Goal: Task Accomplishment & Management: Manage account settings

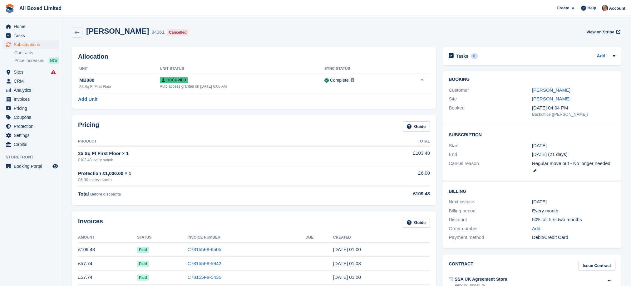
scroll to position [47, 0]
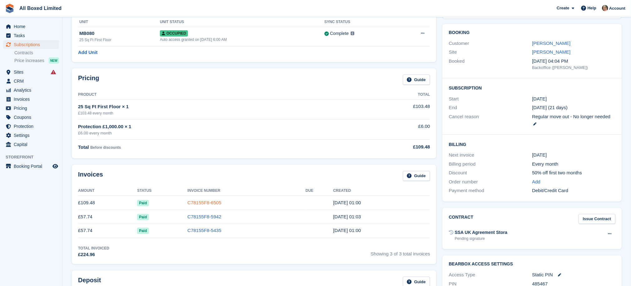
click at [209, 201] on link "C78155F8-6505" at bounding box center [204, 202] width 34 height 5
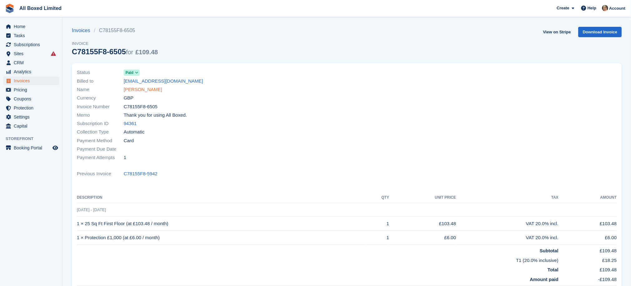
click at [133, 89] on link "[PERSON_NAME]" at bounding box center [143, 89] width 38 height 7
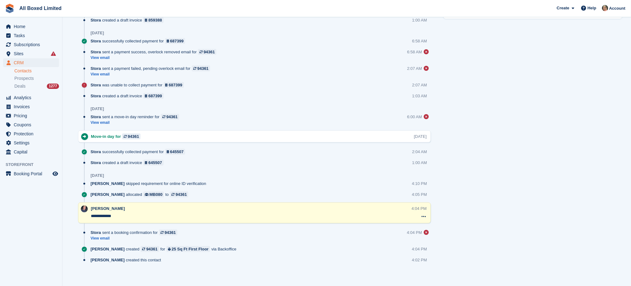
scroll to position [421, 0]
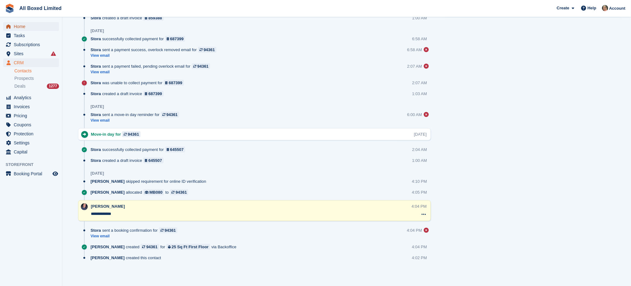
click at [19, 25] on span "Home" at bounding box center [32, 26] width 37 height 9
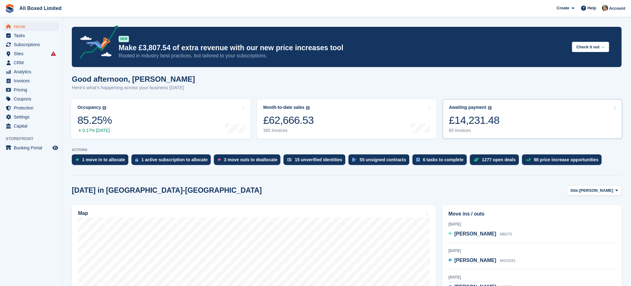
click at [457, 131] on div "65 invoices" at bounding box center [474, 130] width 51 height 5
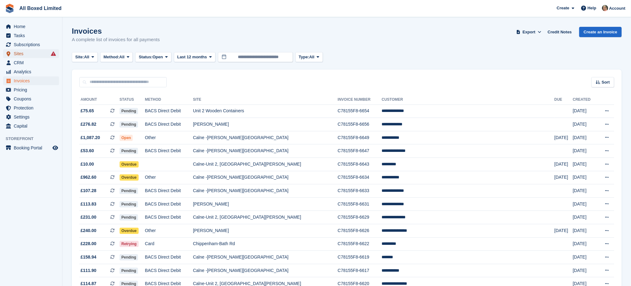
click at [17, 53] on span "Sites" at bounding box center [32, 53] width 37 height 9
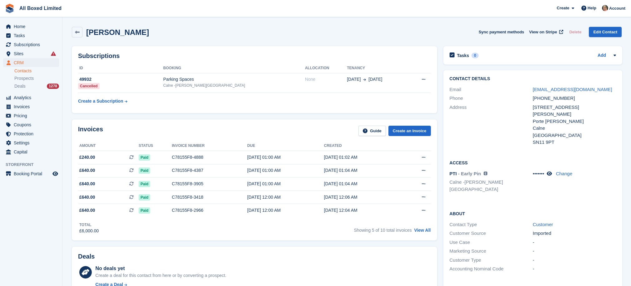
scroll to position [345, 0]
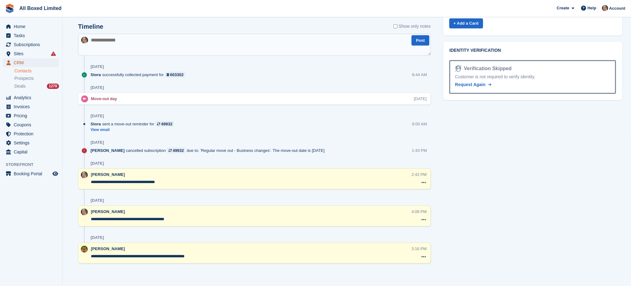
click at [19, 61] on span "CRM" at bounding box center [32, 62] width 37 height 9
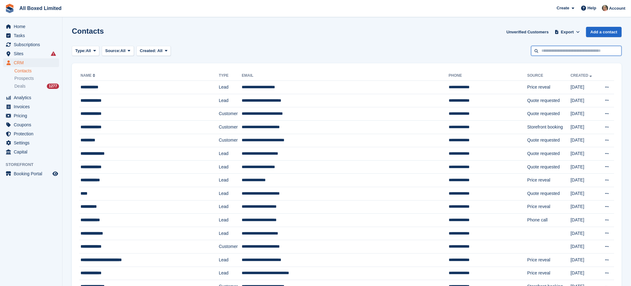
click at [562, 53] on input "text" at bounding box center [576, 51] width 90 height 10
type input "**********"
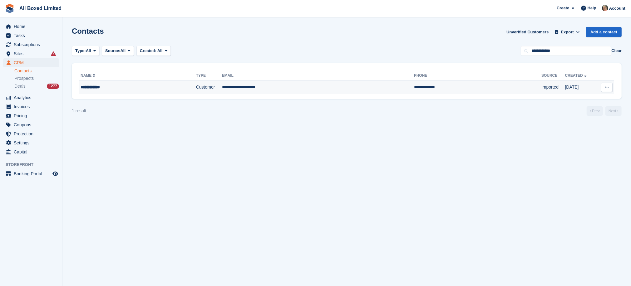
click at [235, 88] on td "**********" at bounding box center [318, 87] width 192 height 13
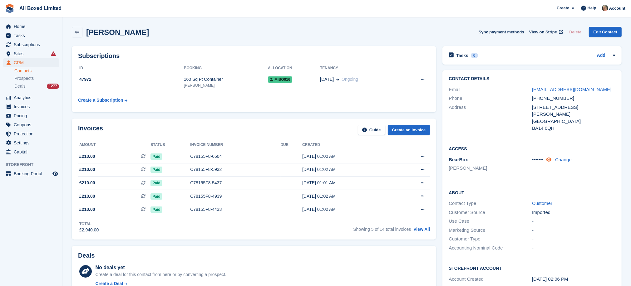
click at [549, 159] on icon at bounding box center [548, 159] width 5 height 5
click at [604, 30] on link "Edit Contact" at bounding box center [604, 32] width 33 height 10
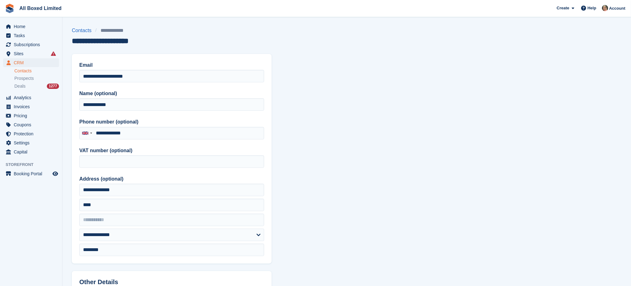
type input "**********"
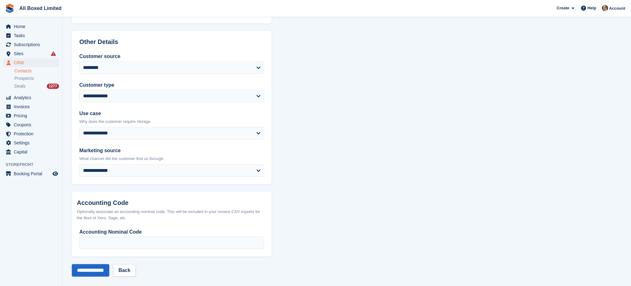
scroll to position [245, 0]
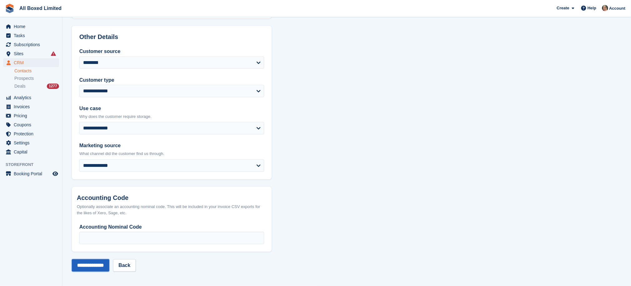
click at [95, 264] on input "**********" at bounding box center [90, 265] width 37 height 12
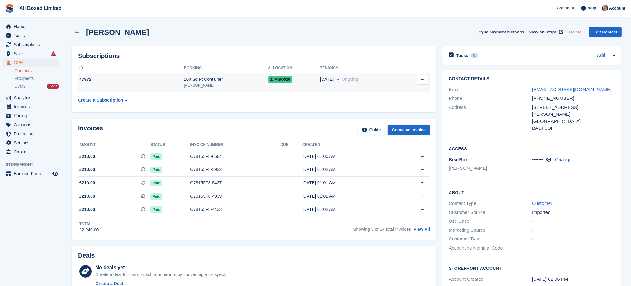
click at [81, 79] on div "47972" at bounding box center [131, 79] width 106 height 7
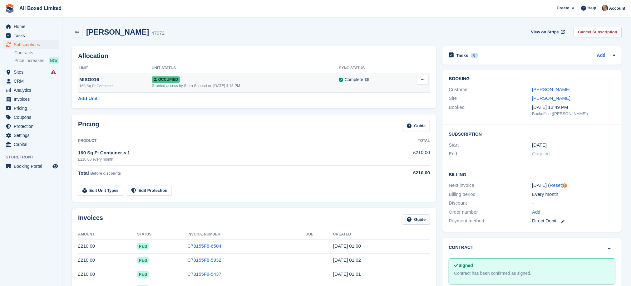
click at [422, 78] on icon at bounding box center [422, 79] width 3 height 4
click at [87, 79] on div "MISO016" at bounding box center [115, 79] width 72 height 7
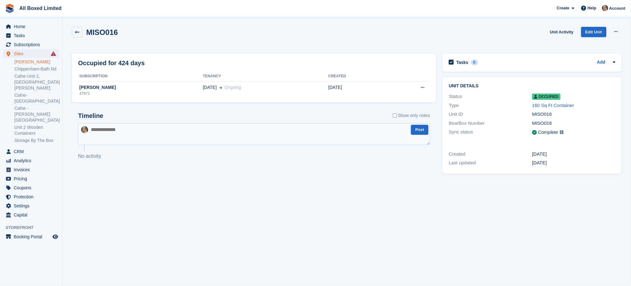
click at [22, 62] on link "[PERSON_NAME]" at bounding box center [36, 62] width 45 height 6
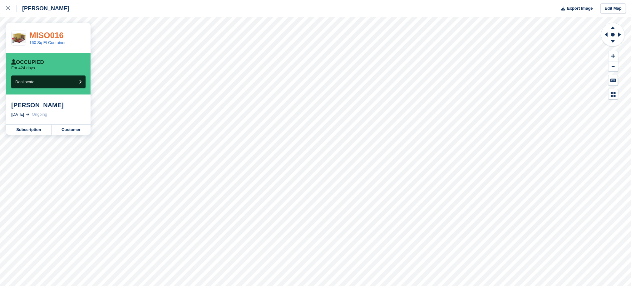
click at [42, 34] on link "MISO016" at bounding box center [46, 35] width 34 height 9
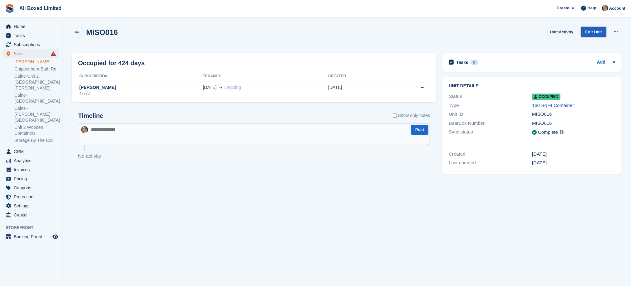
click at [593, 32] on link "Edit Unit" at bounding box center [593, 32] width 25 height 10
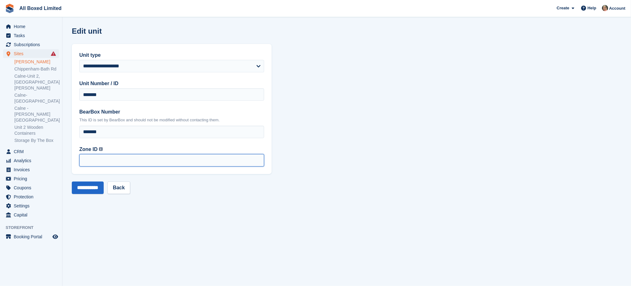
click at [258, 162] on input "**" at bounding box center [171, 160] width 185 height 12
click at [258, 158] on input "**" at bounding box center [171, 160] width 185 height 12
click at [258, 158] on input "*" at bounding box center [171, 160] width 185 height 12
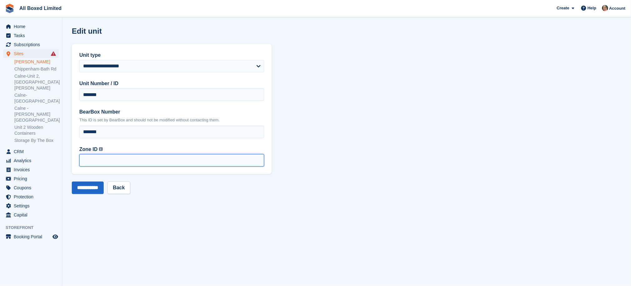
type input "*"
click at [258, 158] on input "*" at bounding box center [171, 160] width 185 height 12
click at [90, 188] on input "**********" at bounding box center [88, 188] width 32 height 12
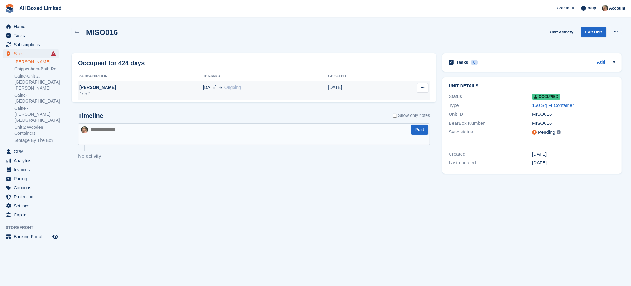
click at [98, 88] on div "Connor Smith" at bounding box center [140, 87] width 125 height 7
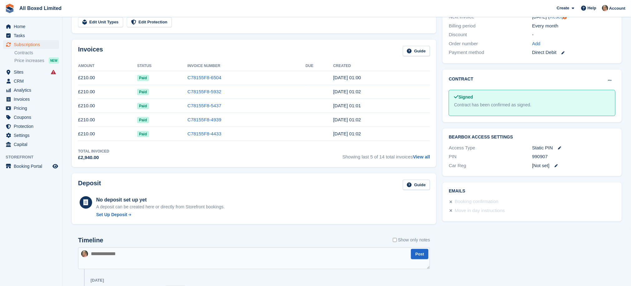
scroll to position [166, 0]
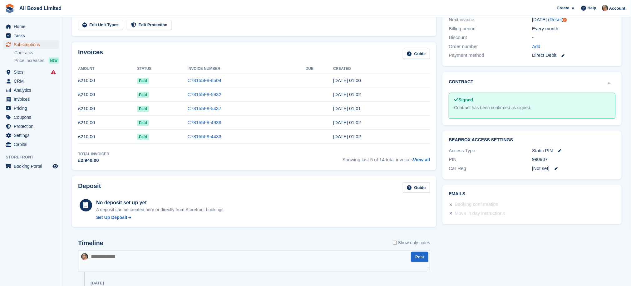
click at [24, 45] on span "Subscriptions" at bounding box center [32, 44] width 37 height 9
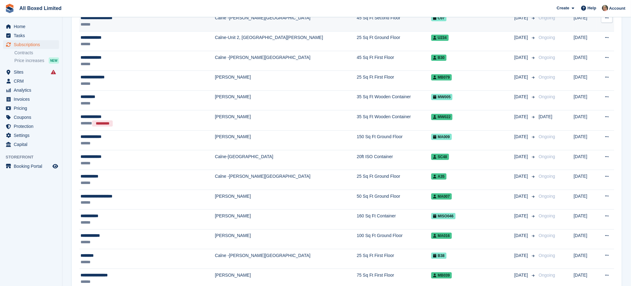
scroll to position [234, 0]
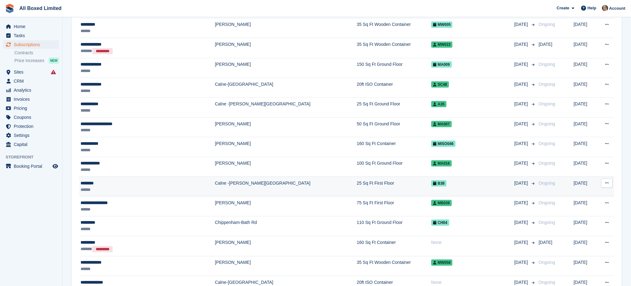
click at [215, 182] on td "Calne -[PERSON_NAME][GEOGRAPHIC_DATA]" at bounding box center [286, 187] width 142 height 20
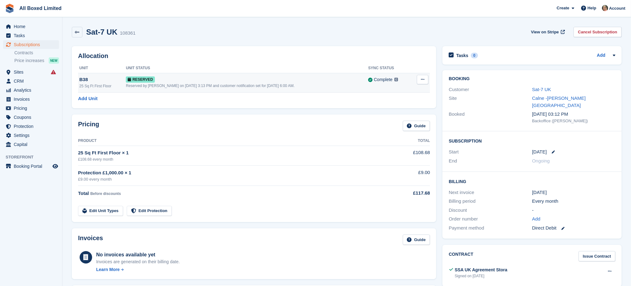
click at [83, 79] on div "B38" at bounding box center [102, 79] width 46 height 7
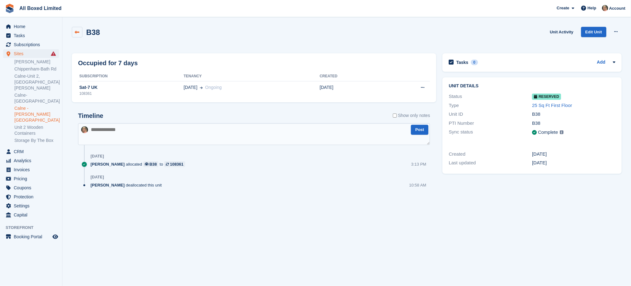
click at [77, 32] on icon at bounding box center [77, 32] width 5 height 5
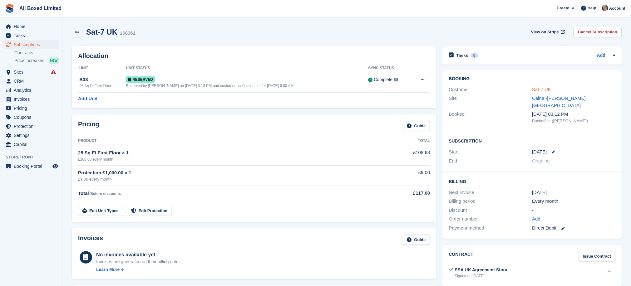
click at [546, 88] on link "Sat-7 UK" at bounding box center [541, 89] width 19 height 5
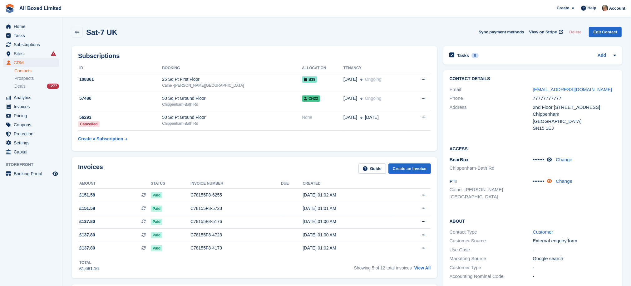
click at [551, 181] on icon at bounding box center [548, 181] width 5 height 5
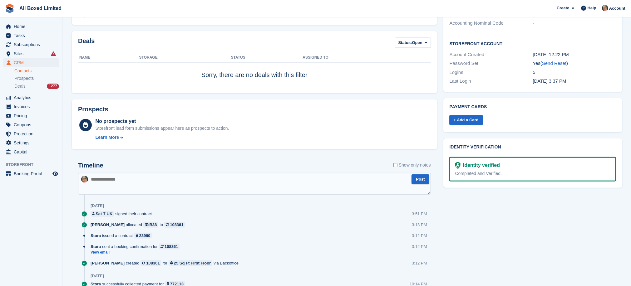
scroll to position [325, 0]
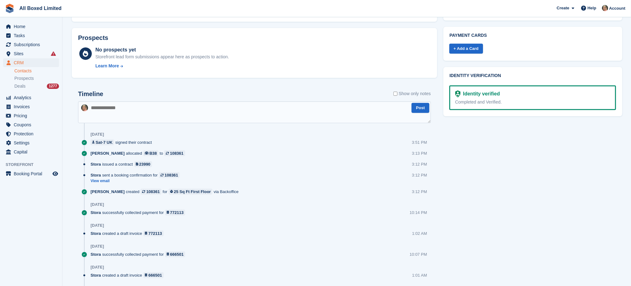
click at [130, 115] on textarea at bounding box center [254, 112] width 353 height 22
type textarea "**********"
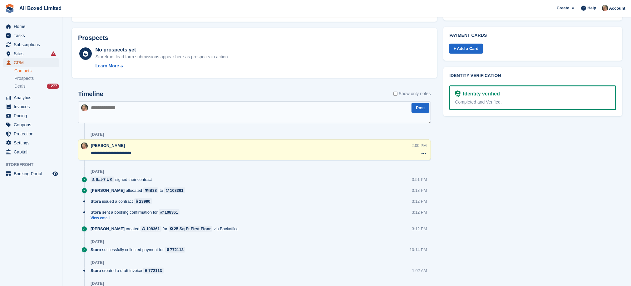
click at [18, 61] on span "CRM" at bounding box center [32, 62] width 37 height 9
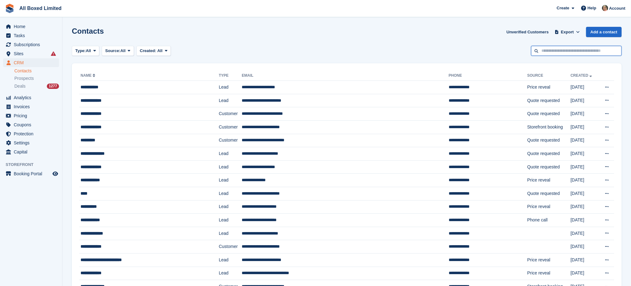
click at [561, 49] on input "text" at bounding box center [576, 51] width 90 height 10
type input "******"
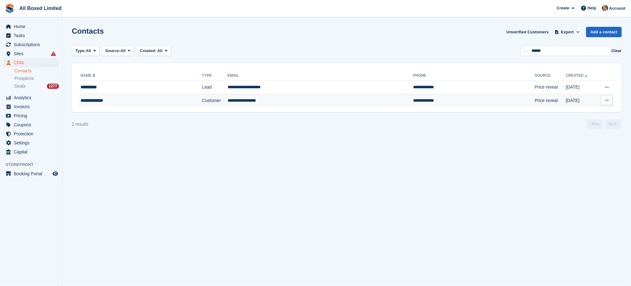
click at [252, 100] on td "**********" at bounding box center [319, 100] width 185 height 13
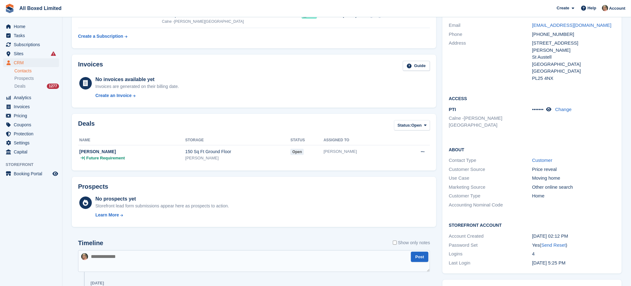
scroll to position [105, 0]
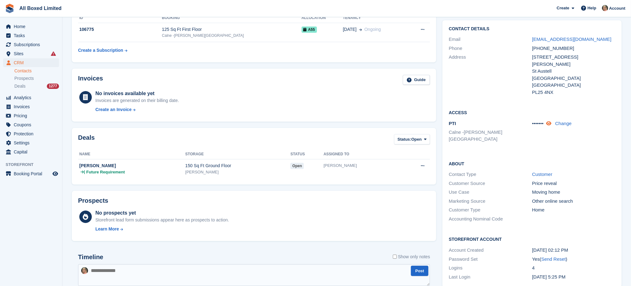
click at [549, 121] on icon at bounding box center [548, 123] width 5 height 5
click at [22, 42] on span "Subscriptions" at bounding box center [32, 44] width 37 height 9
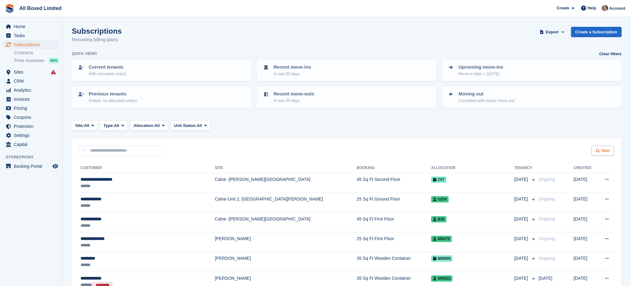
click at [599, 149] on icon at bounding box center [597, 151] width 5 height 4
click at [586, 222] on span "Created (newest first)" at bounding box center [585, 223] width 45 height 5
click at [600, 151] on icon at bounding box center [597, 151] width 5 height 4
click at [559, 173] on icon at bounding box center [559, 174] width 5 height 5
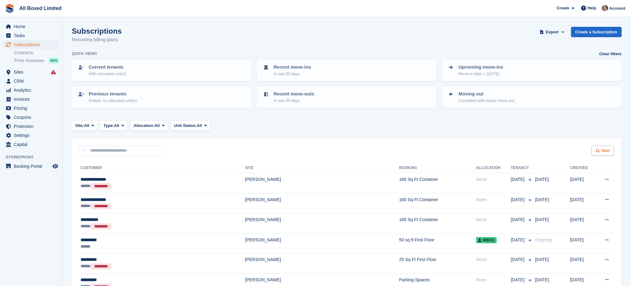
click at [600, 146] on div "Sort" at bounding box center [602, 151] width 23 height 10
click at [558, 188] on icon at bounding box center [559, 189] width 5 height 5
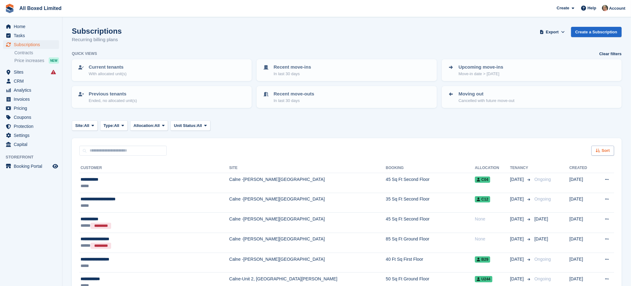
click at [606, 148] on span "Sort" at bounding box center [605, 151] width 8 height 6
click at [569, 222] on span "Move in (newest first)" at bounding box center [585, 223] width 45 height 5
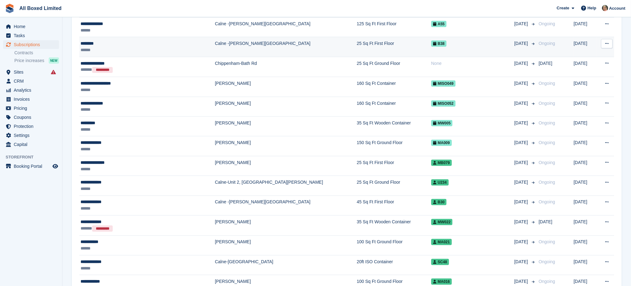
scroll to position [234, 0]
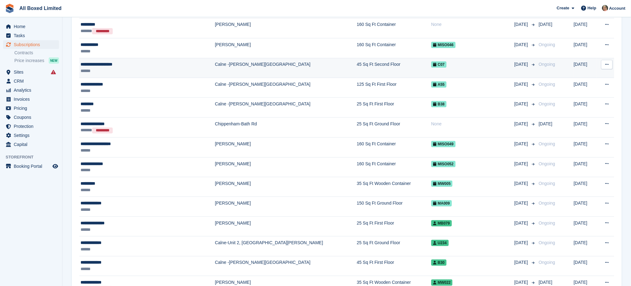
click at [357, 64] on td "45 Sq Ft Second Floor" at bounding box center [394, 68] width 74 height 20
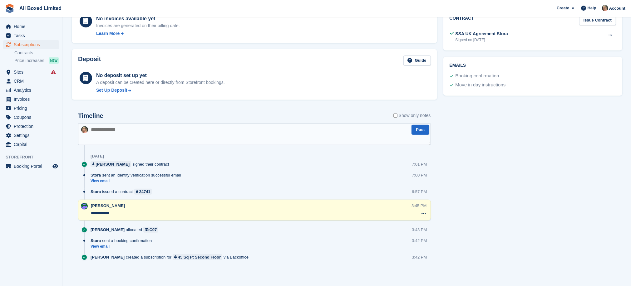
scroll to position [237, 0]
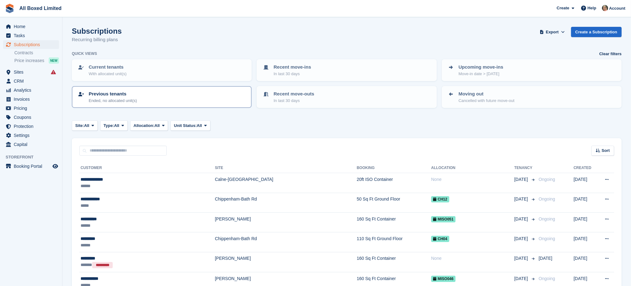
click at [115, 93] on p "Previous tenants" at bounding box center [113, 93] width 48 height 7
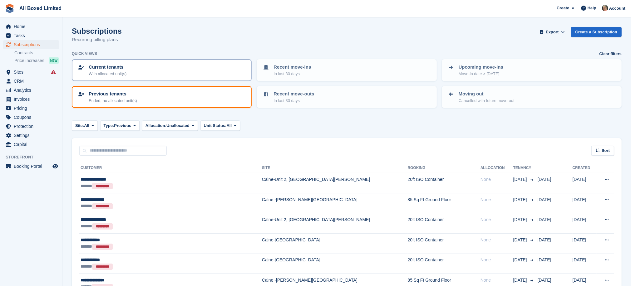
click at [131, 68] on div "Current tenants With allocated unit(s)" at bounding box center [161, 70] width 168 height 13
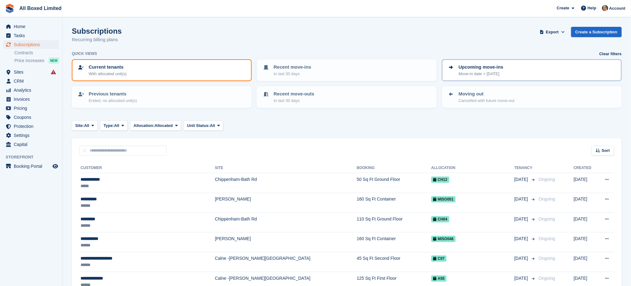
click at [476, 71] on p "Move-in date > today" at bounding box center [480, 74] width 45 height 6
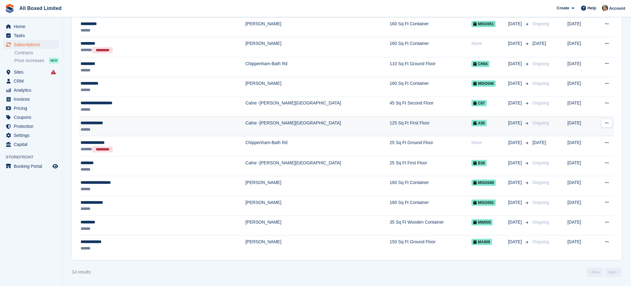
scroll to position [8, 0]
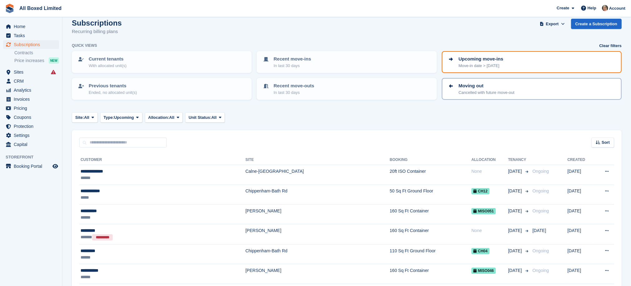
click at [476, 83] on p "Moving out" at bounding box center [486, 85] width 56 height 7
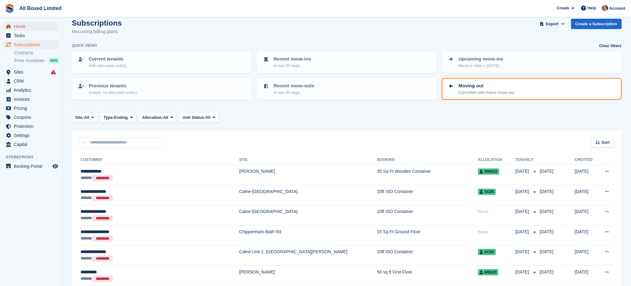
click at [19, 23] on span "Home" at bounding box center [32, 26] width 37 height 9
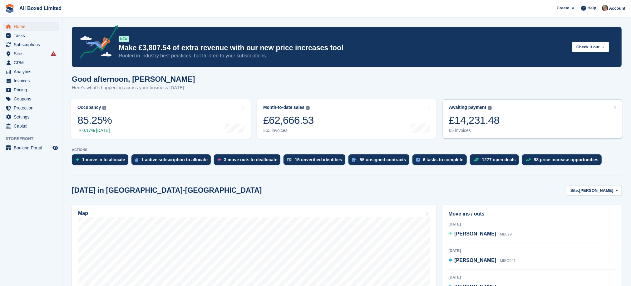
click at [457, 131] on div "65 invoices" at bounding box center [474, 130] width 51 height 5
